Goal: Navigation & Orientation: Find specific page/section

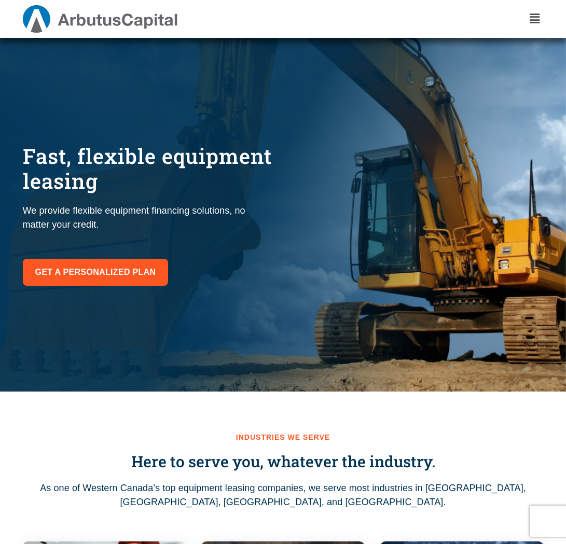
click at [531, 16] on icon "Menu Toggle" at bounding box center [534, 18] width 10 height 11
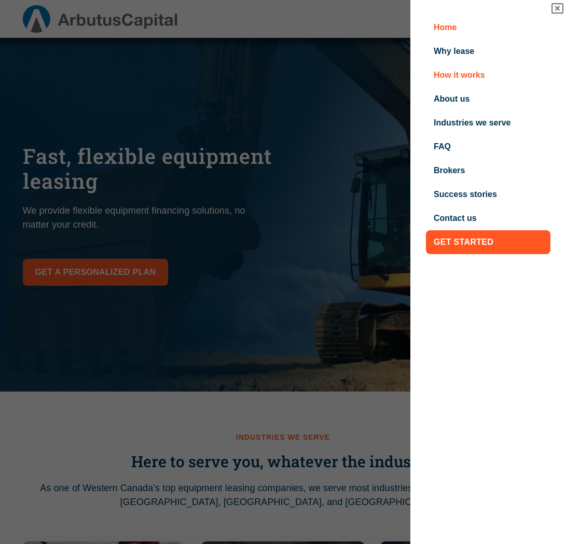
click at [464, 72] on link "How it works" at bounding box center [488, 75] width 124 height 24
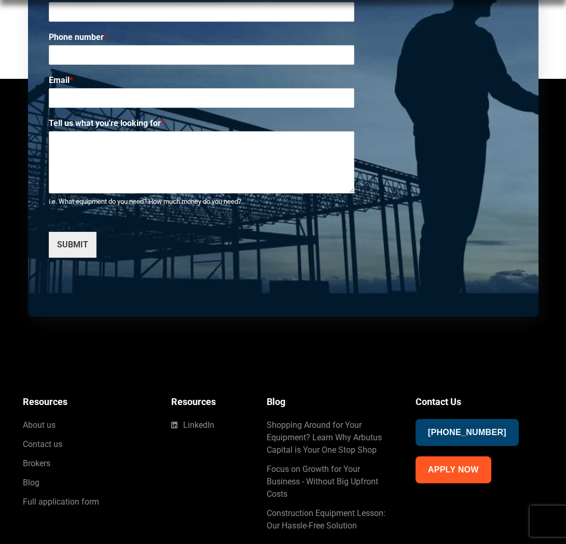
scroll to position [3386, 0]
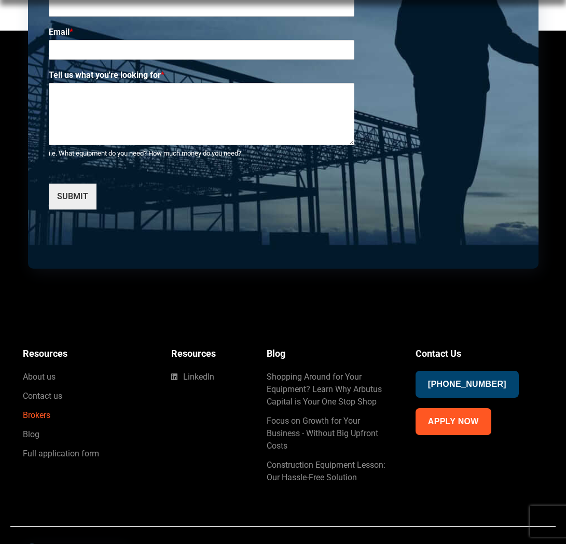
click at [43, 409] on span "Brokers" at bounding box center [36, 415] width 27 height 12
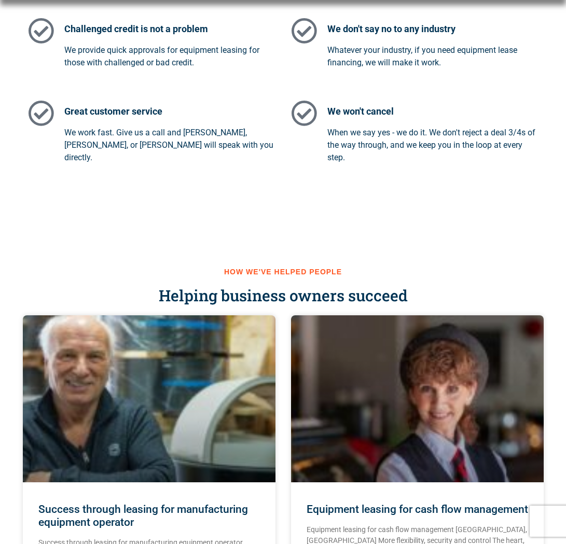
scroll to position [1192, 0]
